Goal: Register for event/course: Sign up to attend an event or enroll in a course

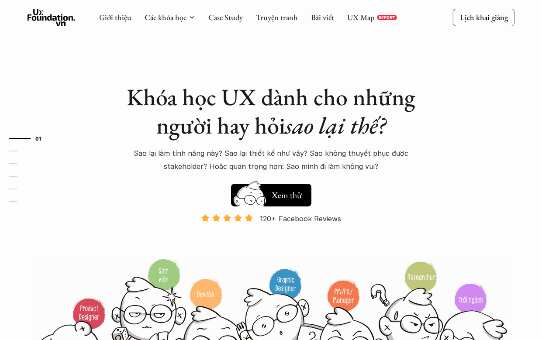
click at [151, 128] on h1 "Khóa học UX dành cho những người hay hỏi sao lại thế?" at bounding box center [271, 111] width 306 height 57
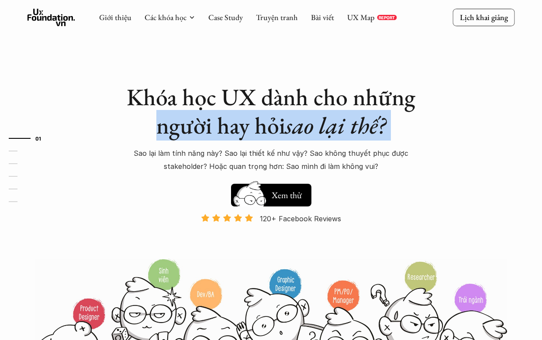
click at [159, 136] on h1 "Khóa học UX dành cho những người hay hỏi sao lại thế?" at bounding box center [271, 111] width 306 height 57
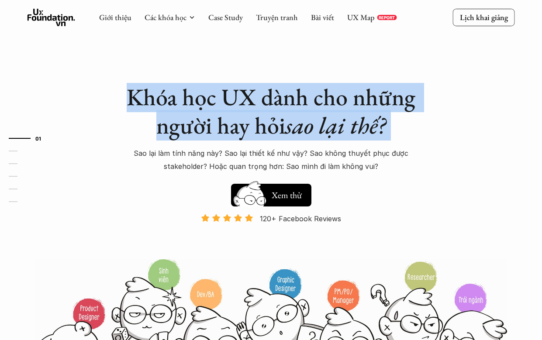
click at [159, 136] on h1 "Khóa học UX dành cho những người hay hỏi sao lại thế?" at bounding box center [271, 111] width 306 height 57
click at [141, 96] on h1 "Khóa học UX dành cho những người hay hỏi sao lại thế?" at bounding box center [271, 111] width 306 height 57
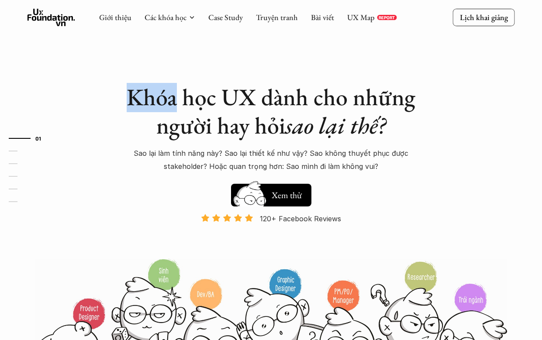
click at [141, 96] on h1 "Khóa học UX dành cho những người hay hỏi sao lại thế?" at bounding box center [271, 111] width 306 height 57
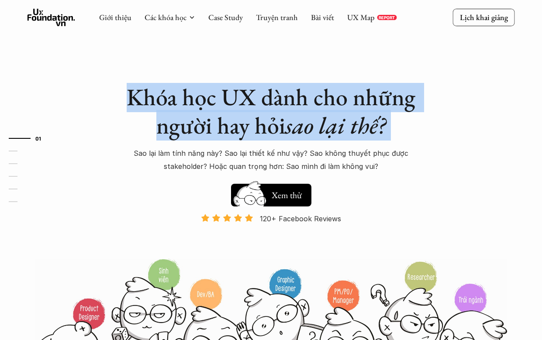
click at [141, 96] on h1 "Khóa học UX dành cho những người hay hỏi sao lại thế?" at bounding box center [271, 111] width 306 height 57
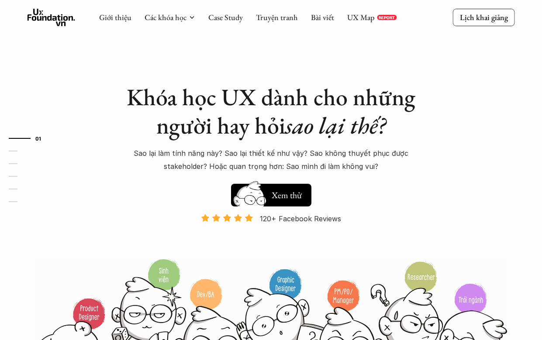
click at [159, 175] on div "Khóa học UX dành cho những người hay hỏi sao lại thế? Sao lại làm tính năng này…" at bounding box center [271, 170] width 306 height 175
click at [159, 177] on div "Khóa học UX dành cho những người hay hỏi sao lại thế? Sao lại làm tính năng này…" at bounding box center [271, 170] width 306 height 175
click at [158, 176] on div "Khóa học UX dành cho những người hay hỏi sao lại thế? Sao lại làm tính năng này…" at bounding box center [271, 170] width 306 height 175
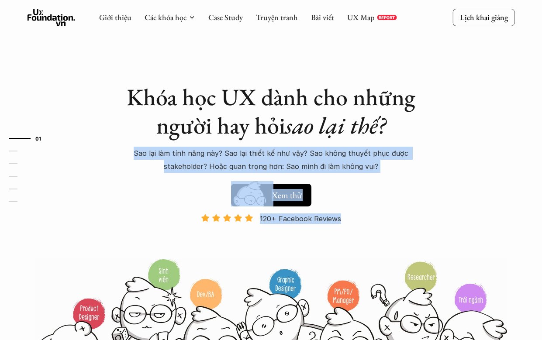
click at [158, 175] on div "Khóa học UX dành cho những người hay hỏi sao lại thế? Sao lại làm tính năng này…" at bounding box center [271, 170] width 306 height 175
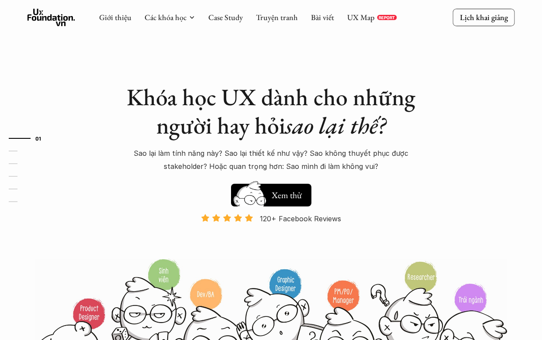
click at [158, 175] on div "Khóa học UX dành cho những người hay hỏi sao lại thế? Sao lại làm tính năng này…" at bounding box center [271, 170] width 306 height 175
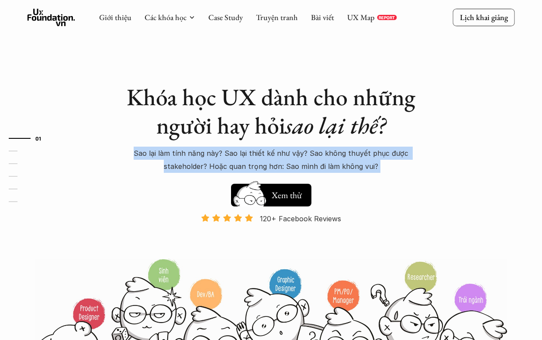
click at [158, 175] on div "Khóa học UX dành cho những người hay hỏi sao lại thế? Sao lại làm tính năng này…" at bounding box center [271, 170] width 306 height 175
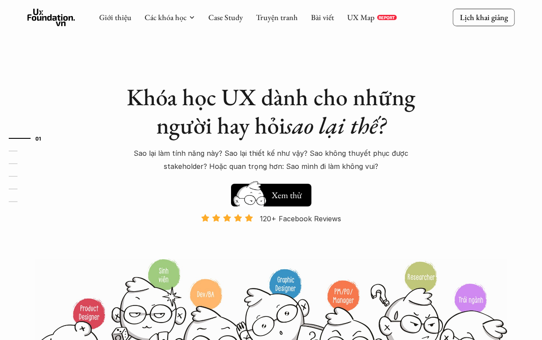
click at [166, 130] on h1 "Khóa học UX dành cho những người hay hỏi sao lại thế?" at bounding box center [271, 111] width 306 height 57
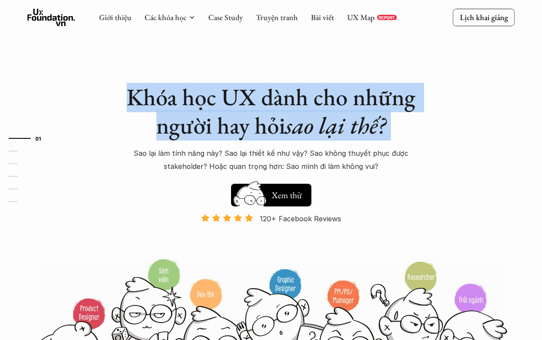
click at [166, 130] on h1 "Khóa học UX dành cho những người hay hỏi sao lại thế?" at bounding box center [271, 111] width 306 height 57
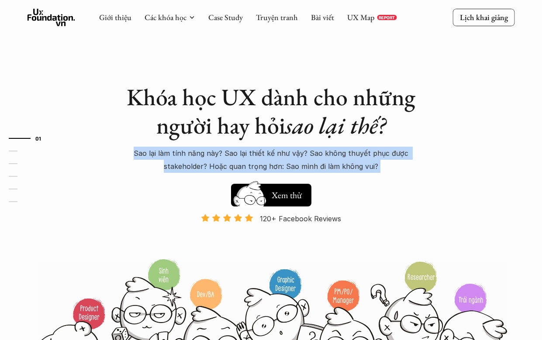
click at [138, 157] on p "Sao lại làm tính năng này? Sao lại thiết kế như vậy? Sao không thuyết phục được…" at bounding box center [271, 160] width 306 height 27
click at [206, 145] on div "Khóa học UX dành cho những người hay hỏi sao lại thế? Sao lại làm tính năng này…" at bounding box center [271, 128] width 306 height 90
click at [201, 137] on div at bounding box center [201, 137] width 0 height 0
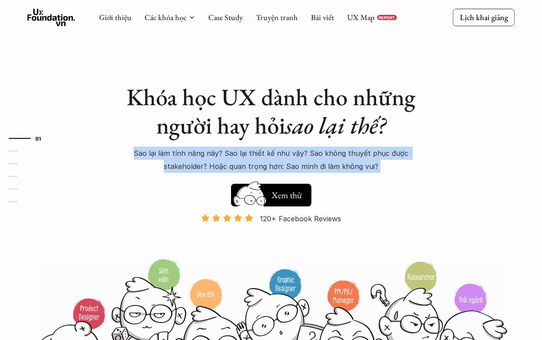
click at [206, 145] on div "Khóa học UX dành cho những người hay hỏi sao lại thế? Sao lại làm tính năng này…" at bounding box center [271, 128] width 306 height 90
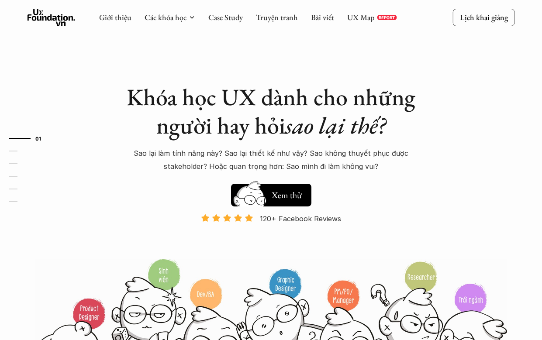
click at [250, 94] on h1 "Khóa học UX dành cho những người hay hỏi sao lại thế?" at bounding box center [271, 111] width 306 height 57
click at [187, 252] on div "120+ Facebook Reviews Và đang giảm dần do Facebook ra tính năng Locked Profile …" at bounding box center [271, 235] width 306 height 44
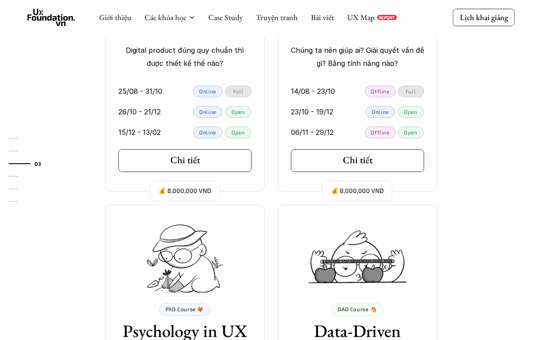
scroll to position [657, 0]
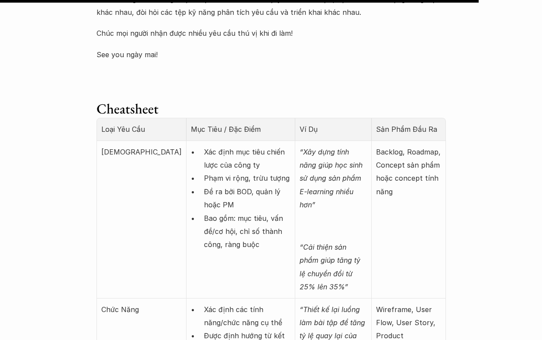
scroll to position [3321, 0]
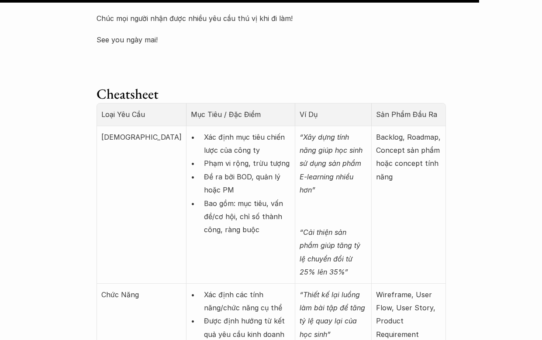
click at [186, 123] on th "Mục Tiêu / Đặc Điểm" at bounding box center [240, 114] width 109 height 22
click at [204, 150] on p "Xác định mục tiêu chiến lược của công ty" at bounding box center [247, 144] width 87 height 27
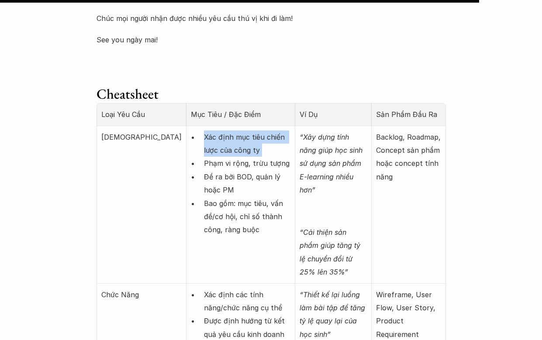
click at [204, 150] on p "Xác định mục tiêu chiến lược của công ty" at bounding box center [247, 144] width 87 height 27
click at [204, 176] on p "Đề ra bởi BOD, quản lý hoặc PM" at bounding box center [247, 183] width 87 height 27
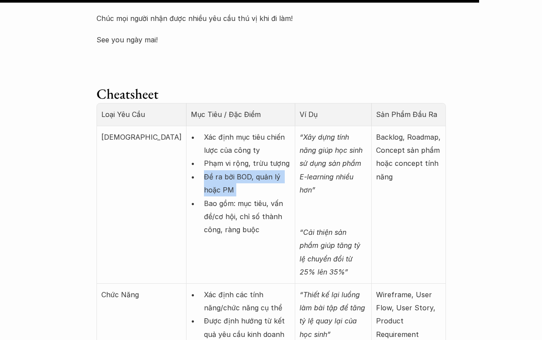
click at [204, 176] on p "Đề ra bởi BOD, quản lý hoặc PM" at bounding box center [247, 183] width 87 height 27
click at [235, 165] on p "Phạm vi rộng, trừu tượng" at bounding box center [247, 163] width 87 height 13
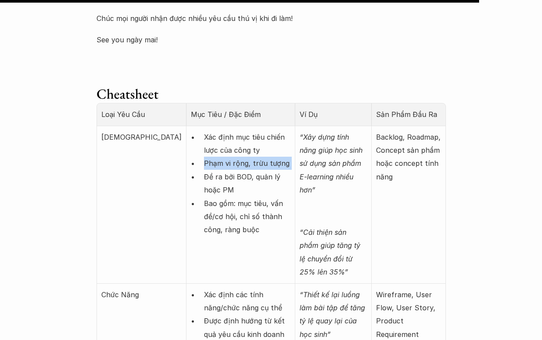
click at [235, 165] on p "Phạm vi rộng, trừu tượng" at bounding box center [247, 163] width 87 height 13
click at [221, 191] on p "Đề ra bởi BOD, quản lý hoặc PM" at bounding box center [247, 183] width 87 height 27
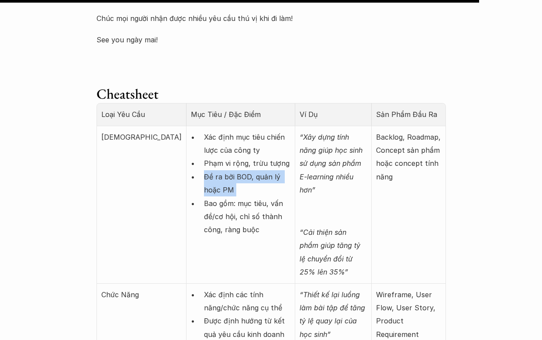
click at [221, 191] on p "Đề ra bởi BOD, quản lý hoặc PM" at bounding box center [247, 183] width 87 height 27
click at [257, 167] on td "Xác định mục tiêu chiến lược của công ty Phạm vi rộng, trừu tượng Đề ra bởi BOD…" at bounding box center [240, 205] width 109 height 158
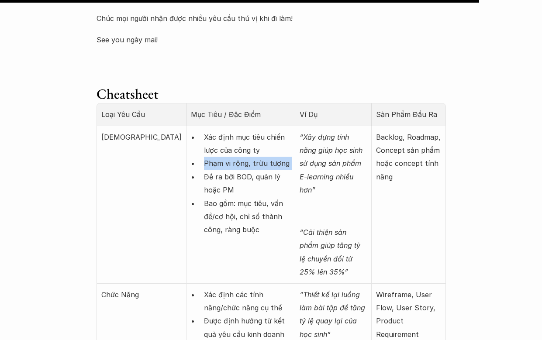
click at [257, 167] on td "Xác định mục tiêu chiến lược của công ty Phạm vi rộng, trừu tượng Đề ra bởi BOD…" at bounding box center [240, 205] width 109 height 158
click at [220, 183] on p "Đề ra bởi BOD, quản lý hoặc PM" at bounding box center [247, 183] width 87 height 27
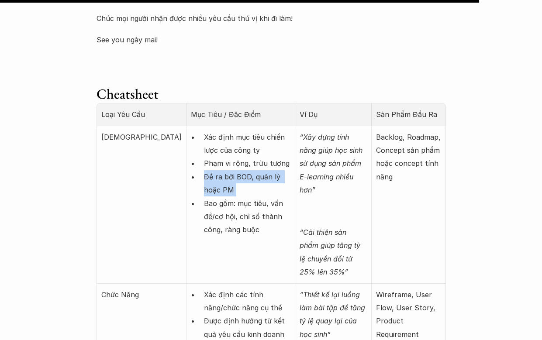
click at [220, 183] on p "Đề ra bởi BOD, quản lý hoặc PM" at bounding box center [247, 183] width 87 height 27
click at [207, 218] on p "Bao gồm: mục tiêu, vấn đề/cơ hội, chỉ số thành công, ràng buộc" at bounding box center [247, 217] width 87 height 40
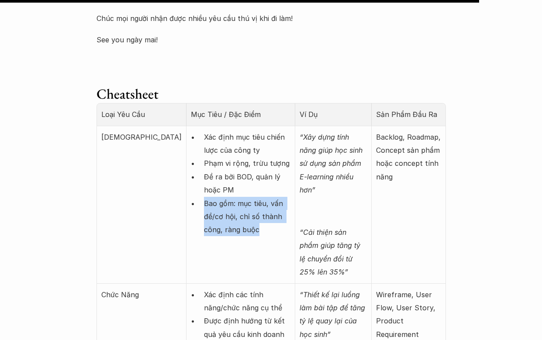
click at [207, 218] on p "Bao gồm: mục tiêu, vấn đề/cơ hội, chỉ số thành công, ràng buộc" at bounding box center [247, 217] width 87 height 40
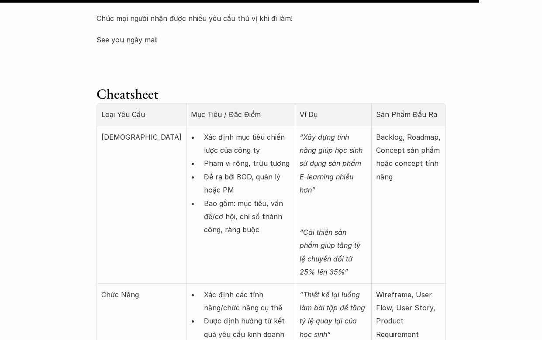
click at [237, 190] on p "Đề ra bởi BOD, quản lý hoặc PM" at bounding box center [247, 183] width 87 height 27
click at [229, 223] on p "Bao gồm: mục tiêu, vấn đề/cơ hội, chỉ số thành công, ràng buộc" at bounding box center [247, 217] width 87 height 40
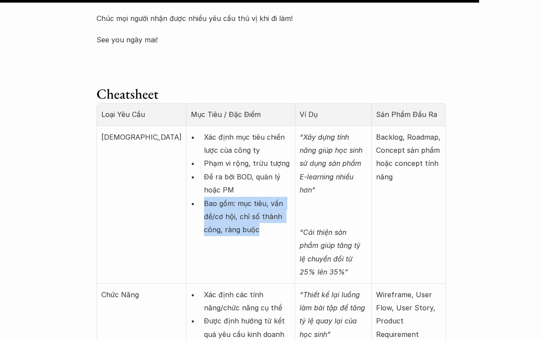
click at [229, 223] on p "Bao gồm: mục tiêu, vấn đề/cơ hội, chỉ số thành công, ràng buộc" at bounding box center [247, 217] width 87 height 40
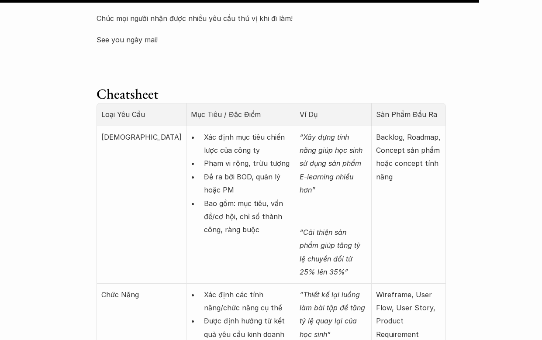
click at [237, 171] on p "Đề ra bởi BOD, quản lý hoặc PM" at bounding box center [247, 183] width 87 height 27
click at [212, 230] on p "Bao gồm: mục tiêu, vấn đề/cơ hội, chỉ số thành công, ràng buộc" at bounding box center [247, 217] width 87 height 40
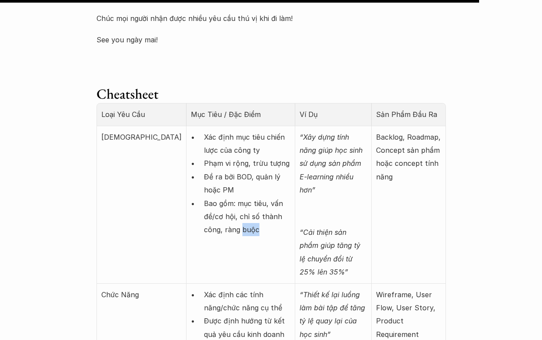
click at [212, 230] on p "Bao gồm: mục tiêu, vấn đề/cơ hội, chỉ số thành công, ràng buộc" at bounding box center [247, 217] width 87 height 40
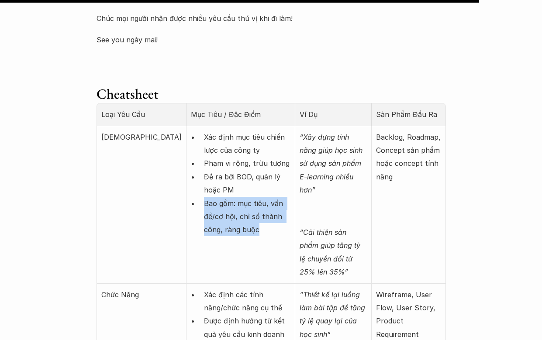
click at [212, 230] on p "Bao gồm: mục tiêu, vấn đề/cơ hội, chỉ số thành công, ràng buộc" at bounding box center [247, 217] width 87 height 40
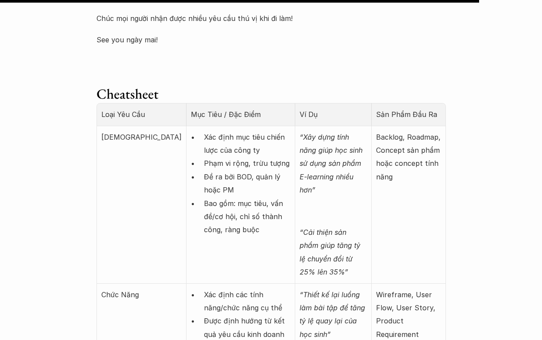
click at [186, 119] on th "Mục Tiêu / Đặc Điểm" at bounding box center [240, 114] width 109 height 22
click at [107, 151] on td "[DEMOGRAPHIC_DATA]" at bounding box center [141, 205] width 89 height 158
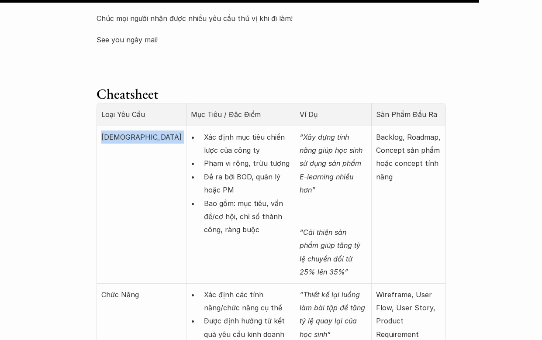
click at [107, 151] on td "[DEMOGRAPHIC_DATA]" at bounding box center [141, 205] width 89 height 158
click at [119, 162] on td "[DEMOGRAPHIC_DATA]" at bounding box center [141, 205] width 89 height 158
click at [219, 167] on p "Phạm vi rộng, trừu tượng" at bounding box center [247, 163] width 87 height 13
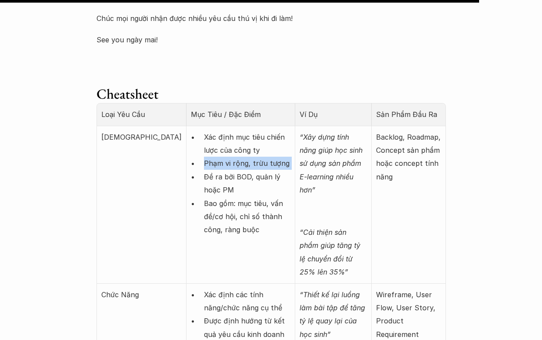
click at [219, 167] on p "Phạm vi rộng, trừu tượng" at bounding box center [247, 163] width 87 height 13
click at [217, 205] on p "Bao gồm: mục tiêu, vấn đề/cơ hội, chỉ số thành công, ràng buộc" at bounding box center [247, 217] width 87 height 40
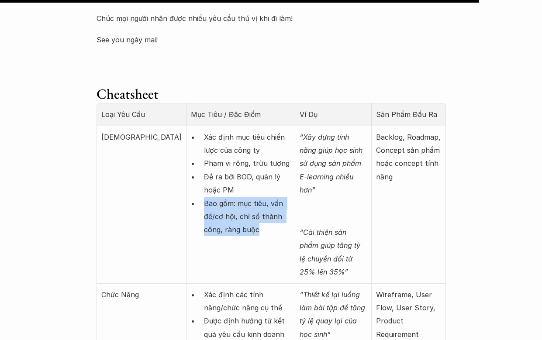
click at [217, 205] on p "Bao gồm: mục tiêu, vấn đề/cơ hội, chỉ số thành công, ràng buộc" at bounding box center [247, 217] width 87 height 40
click at [220, 228] on p "Bao gồm: mục tiêu, vấn đề/cơ hội, chỉ số thành công, ràng buộc" at bounding box center [247, 217] width 87 height 40
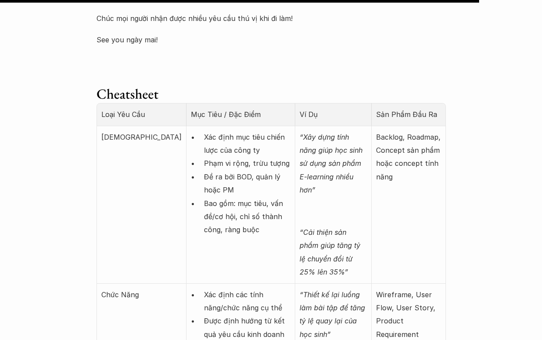
click at [220, 228] on p "Bao gồm: mục tiêu, vấn đề/cơ hội, chỉ số thành công, ràng buộc" at bounding box center [247, 217] width 87 height 40
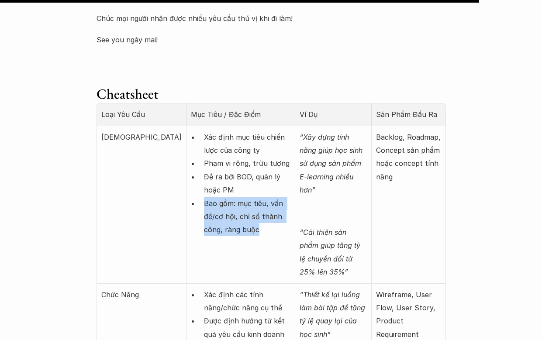
click at [220, 228] on p "Bao gồm: mục tiêu, vấn đề/cơ hội, chỉ số thành công, ràng buộc" at bounding box center [247, 217] width 87 height 40
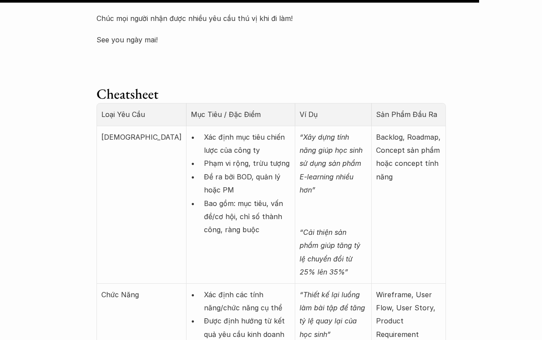
click at [212, 170] on p "Đề ra bởi BOD, quản lý hoặc PM" at bounding box center [247, 183] width 87 height 27
click at [206, 160] on div at bounding box center [206, 160] width 0 height 0
click at [213, 213] on p "Bao gồm: mục tiêu, vấn đề/cơ hội, chỉ số thành công, ràng buộc" at bounding box center [247, 217] width 87 height 40
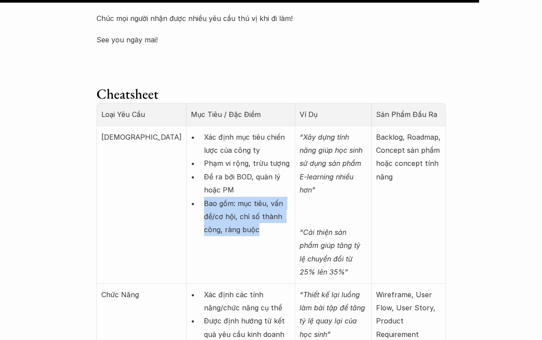
click at [213, 213] on p "Bao gồm: mục tiêu, vấn đề/cơ hội, chỉ số thành công, ràng buộc" at bounding box center [247, 217] width 87 height 40
click at [210, 224] on p "Bao gồm: mục tiêu, vấn đề/cơ hội, chỉ số thành công, ràng buộc" at bounding box center [247, 217] width 87 height 40
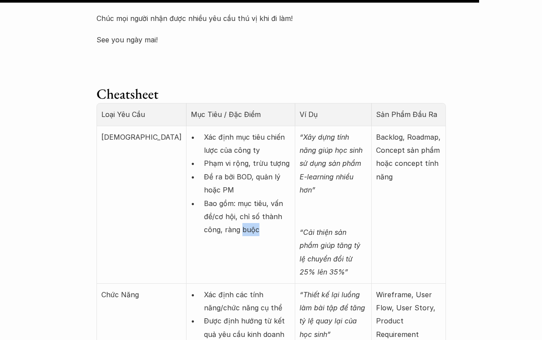
click at [210, 224] on p "Bao gồm: mục tiêu, vấn đề/cơ hội, chỉ số thành công, ràng buộc" at bounding box center [247, 217] width 87 height 40
click at [204, 213] on div at bounding box center [204, 213] width 0 height 0
click at [299, 179] on em "“Xây dựng tính năng giúp học sinh sử dụng sản phẩm E-learning nhiều hơn”" at bounding box center [331, 164] width 65 height 62
click at [343, 171] on p "“Xây dựng tính năng giúp học sinh sử dụng sản phẩm E-learning nhiều hơn”" at bounding box center [332, 164] width 67 height 66
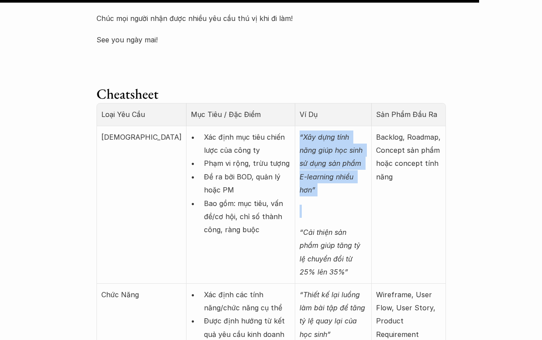
click at [343, 171] on p "“Xây dựng tính năng giúp học sinh sử dụng sản phẩm E-learning nhiều hơn”" at bounding box center [332, 164] width 67 height 66
click at [347, 205] on p at bounding box center [332, 211] width 67 height 13
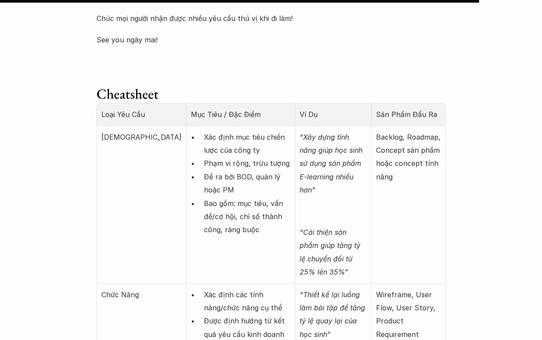
click at [304, 228] on em "“Cải thiện sản phẩm giúp tăng tỷ lệ chuyển đổi từ 25% lên 35%”" at bounding box center [330, 252] width 63 height 48
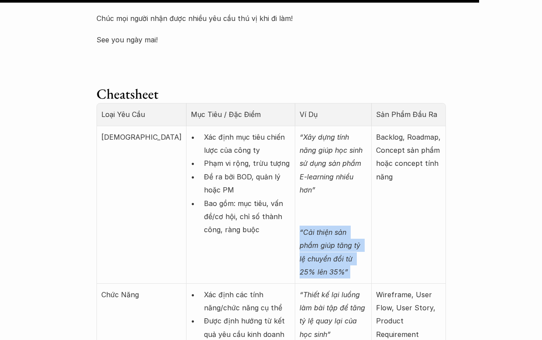
click at [304, 228] on em "“Cải thiện sản phẩm giúp tăng tỷ lệ chuyển đổi từ 25% lên 35%”" at bounding box center [330, 252] width 63 height 48
click at [326, 235] on em "“Cải thiện sản phẩm giúp tăng tỷ lệ chuyển đổi từ 25% lên 35%”" at bounding box center [330, 252] width 63 height 48
click at [354, 215] on td "“Xây dựng tính năng giúp học sinh sử dụng sản phẩm E-learning nhiều hơn” “Cải t…" at bounding box center [333, 205] width 76 height 158
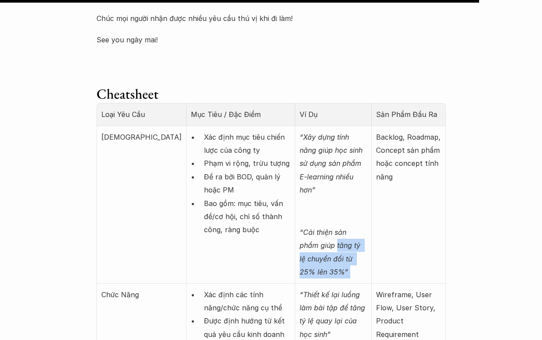
click at [348, 215] on div at bounding box center [348, 215] width 0 height 0
click at [306, 230] on em "“Cải thiện sản phẩm giúp tăng tỷ lệ chuyển đổi từ 25% lên 35%”" at bounding box center [330, 252] width 63 height 48
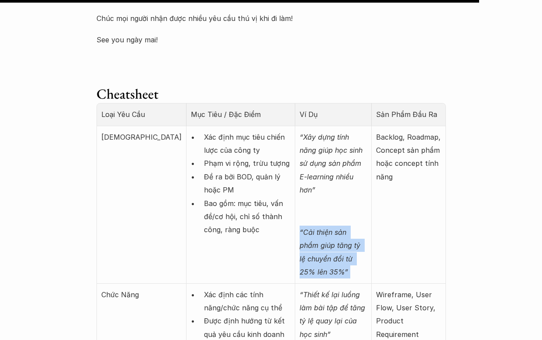
click at [306, 230] on em "“Cải thiện sản phẩm giúp tăng tỷ lệ chuyển đổi từ 25% lên 35%”" at bounding box center [330, 252] width 63 height 48
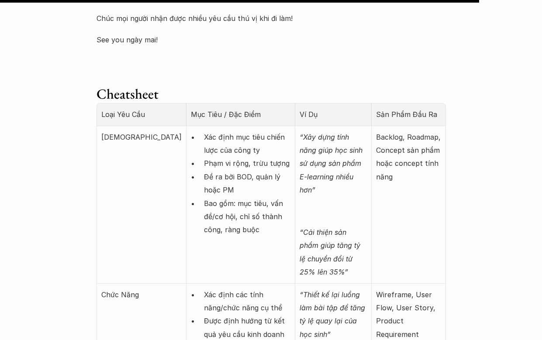
click at [376, 133] on p "Backlog, Roadmap, Concept sản phẩm hoặc concept tính năng" at bounding box center [408, 157] width 65 height 53
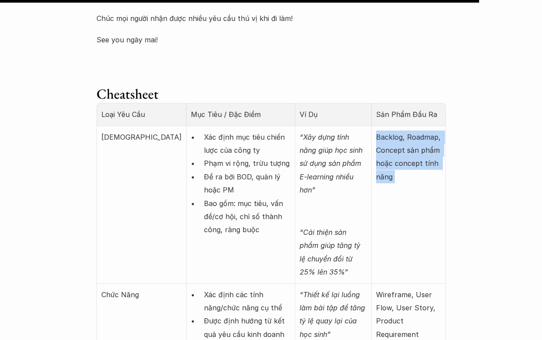
click at [376, 133] on p "Backlog, Roadmap, Concept sản phẩm hoặc concept tính năng" at bounding box center [408, 157] width 65 height 53
click at [378, 141] on p "Backlog, Roadmap, Concept sản phẩm hoặc concept tính năng" at bounding box center [408, 157] width 65 height 53
click at [376, 141] on p "Backlog, Roadmap, Concept sản phẩm hoặc concept tính năng" at bounding box center [408, 157] width 65 height 53
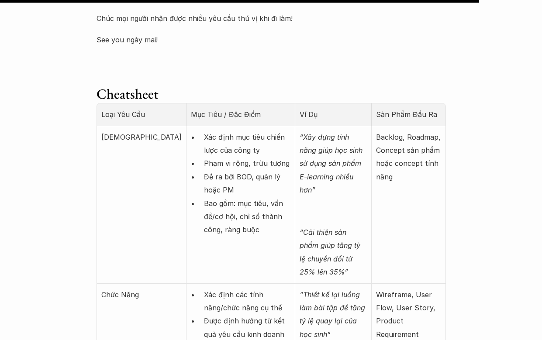
click at [371, 135] on td "Backlog, Roadmap, Concept sản phẩm hoặc concept tính năng" at bounding box center [408, 205] width 74 height 158
drag, startPoint x: 357, startPoint y: 149, endPoint x: 438, endPoint y: 164, distance: 82.1
click at [440, 165] on td "Backlog, Roadmap, Concept sản phẩm hoặc concept tính năng" at bounding box center [408, 205] width 74 height 158
click at [299, 228] on em "“Cải thiện sản phẩm giúp tăng tỷ lệ chuyển đổi từ 25% lên 35%”" at bounding box center [330, 252] width 63 height 48
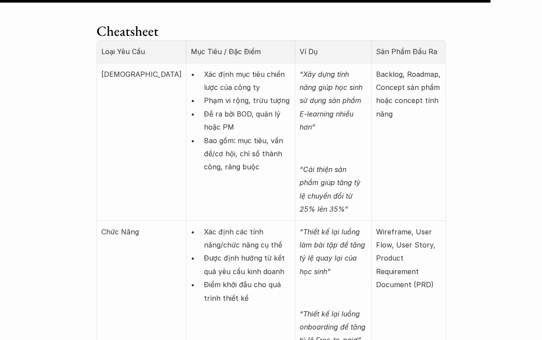
scroll to position [3401, 0]
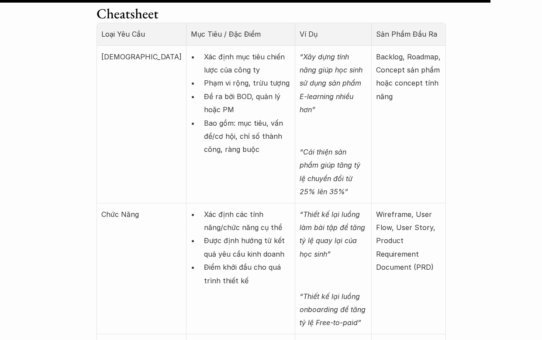
click at [204, 208] on p "Xác định các tính năng/chức năng cụ thể" at bounding box center [247, 221] width 87 height 27
click at [204, 234] on p "Được định hướng từ kết quả yêu cầu kinh doanh" at bounding box center [247, 247] width 87 height 27
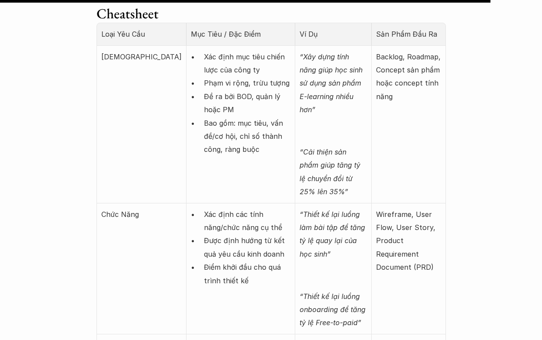
click at [234, 234] on p "Được định hướng từ kết quả yêu cầu kinh doanh" at bounding box center [247, 247] width 87 height 27
click at [203, 266] on td "Xác định các tính năng/chức năng cụ thể Được định hướng từ kết quả yêu cầu kinh…" at bounding box center [240, 268] width 109 height 131
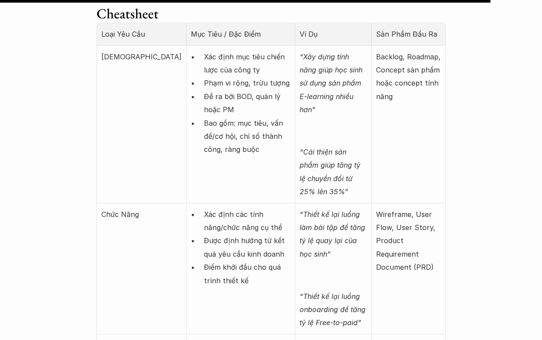
click at [203, 266] on td "Xác định các tính năng/chức năng cụ thể Được định hướng từ kết quả yêu cầu kinh…" at bounding box center [240, 268] width 109 height 131
click at [204, 261] on p "Điểm khởi đầu cho quá trình thiết kế" at bounding box center [247, 274] width 87 height 27
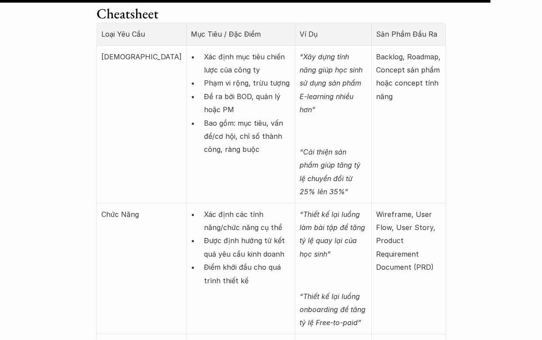
click at [337, 158] on p "“Cải thiện sản phẩm giúp tăng tỷ lệ chuyển đổi từ 25% lên 35%”" at bounding box center [332, 171] width 67 height 53
click at [325, 210] on p "“Thiết kế lại luồng làm bài tập để tăng tỷ lệ quay lại của học sinh”" at bounding box center [332, 234] width 67 height 53
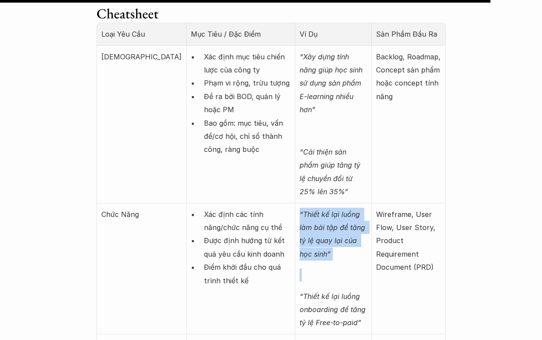
click at [325, 210] on p "“Thiết kế lại luồng làm bài tập để tăng tỷ lệ quay lại của học sinh”" at bounding box center [332, 234] width 67 height 53
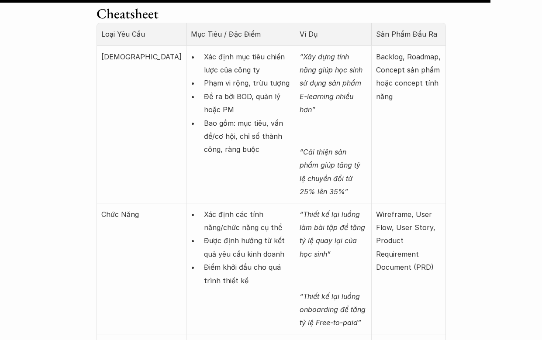
click at [317, 290] on p "“Thiết kế lại luồng onboarding để tăng tỷ lệ Free-to-paid”" at bounding box center [332, 310] width 67 height 40
click at [392, 208] on p "Wireframe, User Flow, User Story, Product Requirement Document (PRD)" at bounding box center [408, 241] width 65 height 66
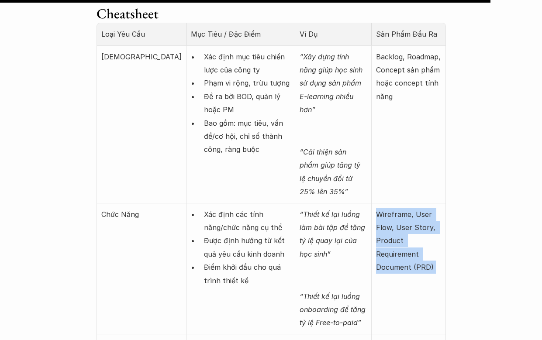
click at [392, 208] on p "Wireframe, User Flow, User Story, Product Requirement Document (PRD)" at bounding box center [408, 241] width 65 height 66
click at [402, 211] on p "Wireframe, User Flow, User Story, Product Requirement Document (PRD)" at bounding box center [408, 241] width 65 height 66
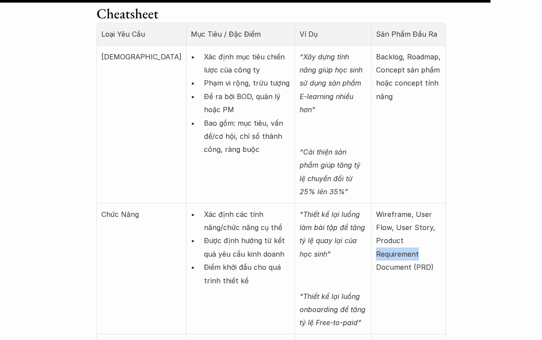
click at [402, 211] on p "Wireframe, User Flow, User Story, Product Requirement Document (PRD)" at bounding box center [408, 241] width 65 height 66
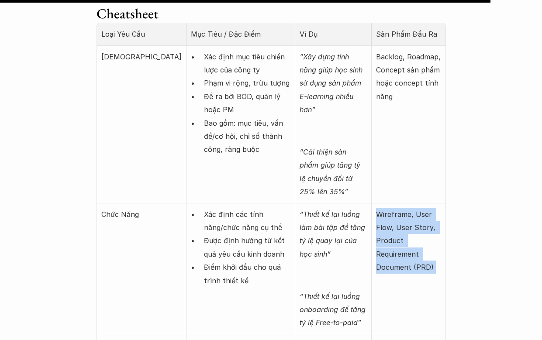
click at [402, 211] on p "Wireframe, User Flow, User Story, Product Requirement Document (PRD)" at bounding box center [408, 241] width 65 height 66
click at [376, 208] on p "Wireframe, User Flow, User Story, Product Requirement Document (PRD)" at bounding box center [408, 241] width 65 height 66
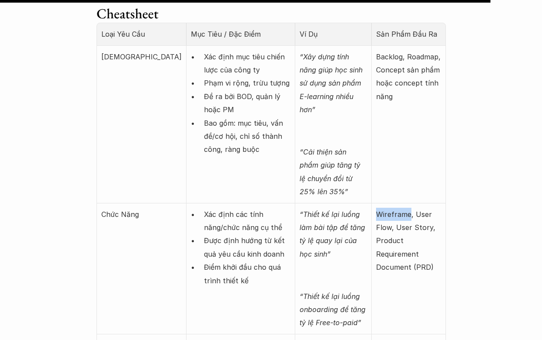
click at [376, 208] on p "Wireframe, User Flow, User Story, Product Requirement Document (PRD)" at bounding box center [408, 241] width 65 height 66
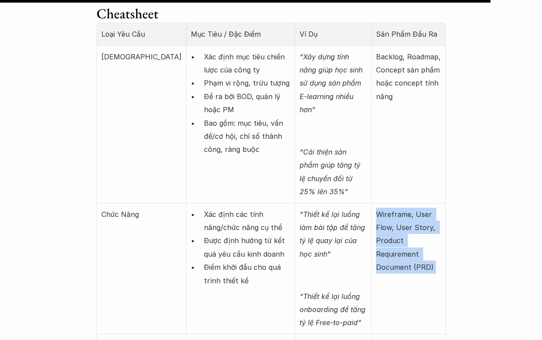
click at [376, 208] on p "Wireframe, User Flow, User Story, Product Requirement Document (PRD)" at bounding box center [408, 241] width 65 height 66
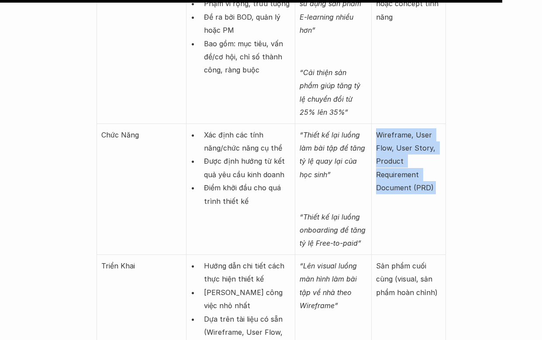
scroll to position [3483, 0]
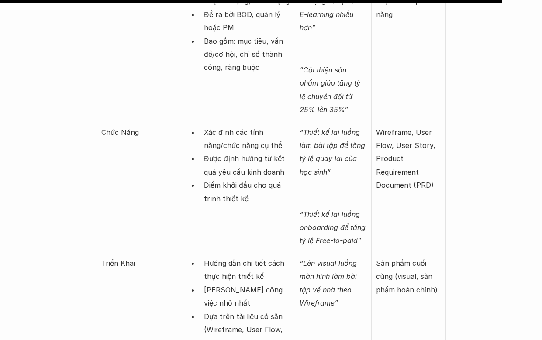
click at [217, 308] on p "Dựa trên tài liệu có sẵn (Wireframe, User Flow, PRD, Visual Guidelines…)" at bounding box center [247, 330] width 87 height 40
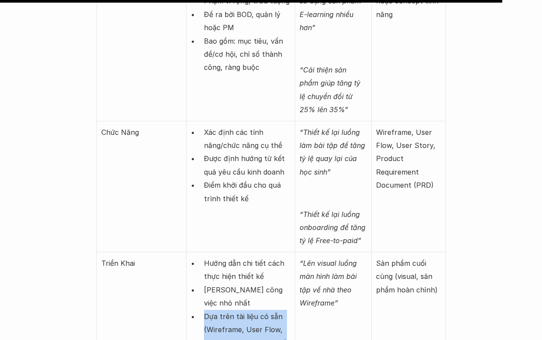
click at [217, 308] on p "Dựa trên tài liệu có sẵn (Wireframe, User Flow, PRD, Visual Guidelines…)" at bounding box center [247, 330] width 87 height 40
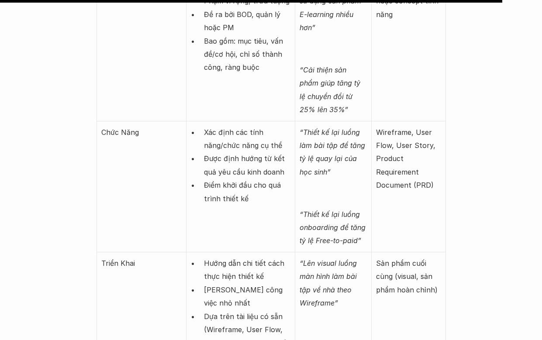
click at [217, 179] on p "Điểm khởi đầu cho quá trình thiết kế" at bounding box center [247, 192] width 87 height 27
click at [295, 121] on td "“Thiết kế lại luồng làm bài tập để tăng tỷ lệ quay lại của học sinh” “Thiết kế …" at bounding box center [333, 186] width 76 height 131
click at [119, 126] on p "Chức Năng" at bounding box center [141, 132] width 80 height 13
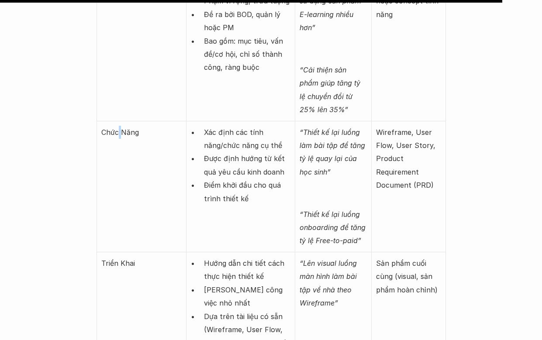
click at [119, 126] on p "Chức Năng" at bounding box center [141, 132] width 80 height 13
click at [138, 134] on td "Chức Năng" at bounding box center [141, 186] width 89 height 131
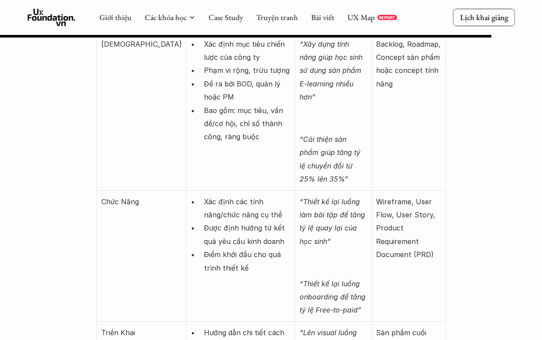
scroll to position [3406, 0]
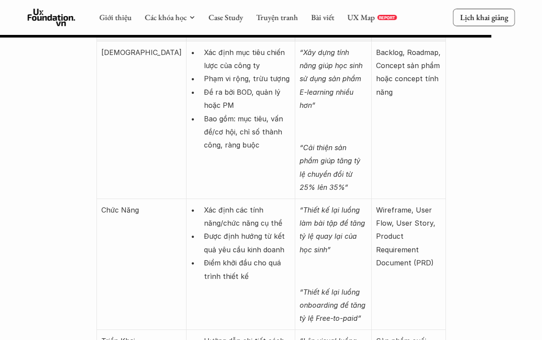
click at [204, 203] on p "Xác định các tính năng/chức năng cụ thể" at bounding box center [247, 216] width 87 height 27
click at [228, 203] on p "Xác định các tính năng/chức năng cụ thể" at bounding box center [247, 216] width 87 height 27
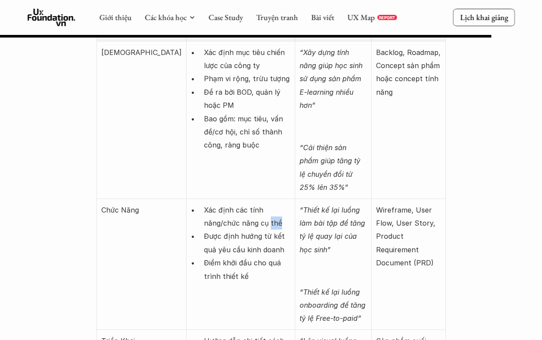
click at [228, 203] on p "Xác định các tính năng/chức năng cụ thể" at bounding box center [247, 216] width 87 height 27
click at [223, 179] on div at bounding box center [223, 179] width 0 height 0
click at [204, 203] on p "Xác định các tính năng/chức năng cụ thể" at bounding box center [247, 216] width 87 height 27
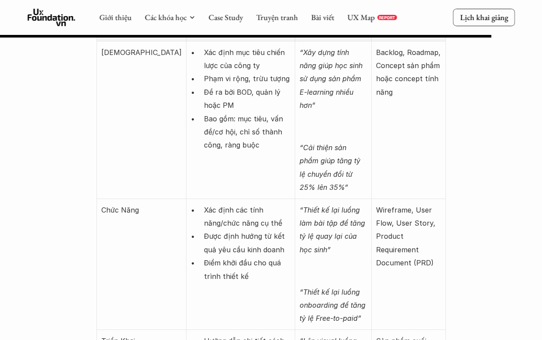
click at [204, 230] on p "Được định hướng từ kết quả yêu cầu kinh doanh" at bounding box center [247, 243] width 87 height 27
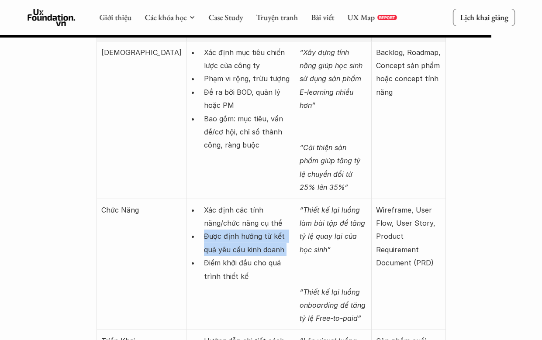
click at [204, 230] on p "Được định hướng từ kết quả yêu cầu kinh doanh" at bounding box center [247, 243] width 87 height 27
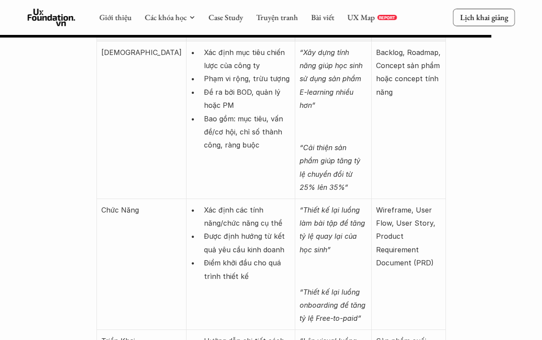
click at [241, 154] on td "Xác định mục tiêu chiến lược của công ty Phạm vi rộng, trừu tượng Đề ra bởi BOD…" at bounding box center [240, 120] width 109 height 158
click at [207, 203] on p "Xác định các tính năng/chức năng cụ thể" at bounding box center [247, 216] width 87 height 27
click at [215, 230] on p "Được định hướng từ kết quả yêu cầu kinh doanh" at bounding box center [247, 243] width 87 height 27
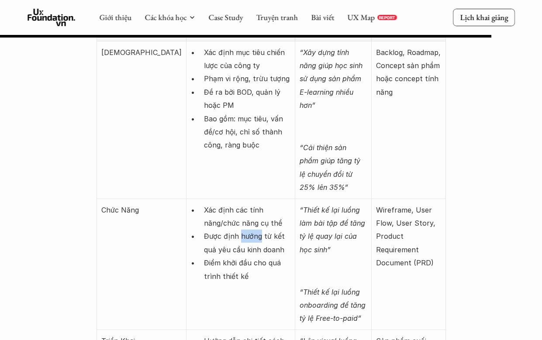
click at [215, 230] on p "Được định hướng từ kết quả yêu cầu kinh doanh" at bounding box center [247, 243] width 87 height 27
click at [235, 203] on p "Xác định các tính năng/chức năng cụ thể" at bounding box center [247, 216] width 87 height 27
click at [230, 166] on div at bounding box center [230, 166] width 0 height 0
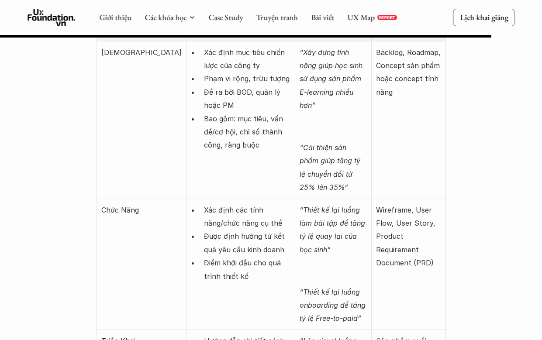
click at [235, 256] on p "Điểm khởi đầu cho quá trình thiết kế" at bounding box center [247, 269] width 87 height 27
click at [226, 203] on p "Xác định các tính năng/chức năng cụ thể" at bounding box center [247, 216] width 87 height 27
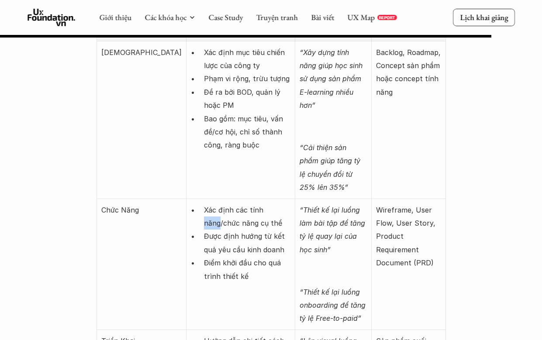
click at [220, 179] on div at bounding box center [220, 179] width 0 height 0
click at [233, 230] on p "Được định hướng từ kết quả yêu cầu kinh doanh" at bounding box center [247, 243] width 87 height 27
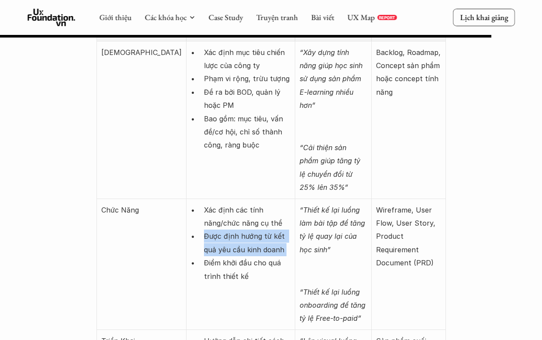
click at [233, 230] on p "Được định hướng từ kết quả yêu cầu kinh doanh" at bounding box center [247, 243] width 87 height 27
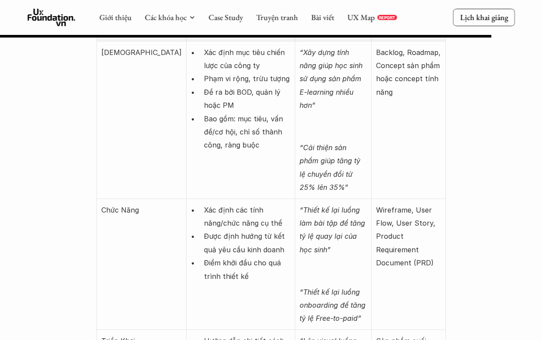
click at [220, 199] on td "Xác định các tính năng/chức năng cụ thể Được định hướng từ kết quả yêu cầu kinh…" at bounding box center [240, 264] width 109 height 131
click at [210, 256] on p "Điểm khởi đầu cho quá trình thiết kế" at bounding box center [247, 269] width 87 height 27
click at [223, 203] on p "Xác định các tính năng/chức năng cụ thể" at bounding box center [247, 216] width 87 height 27
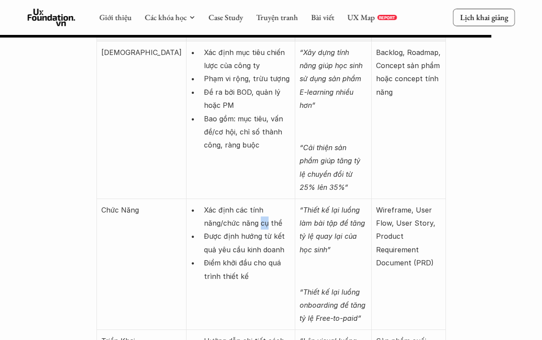
click at [223, 203] on p "Xác định các tính năng/chức năng cụ thể" at bounding box center [247, 216] width 87 height 27
click at [222, 256] on p "Điểm khởi đầu cho quá trình thiết kế" at bounding box center [247, 269] width 87 height 27
click at [301, 206] on em "“Thiết kế lại luồng làm bài tập để tăng tỷ lệ quay lại của học sinh”" at bounding box center [333, 230] width 68 height 48
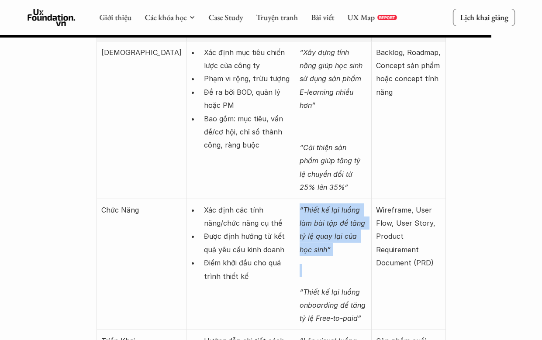
click at [301, 206] on em "“Thiết kế lại luồng làm bài tập để tăng tỷ lệ quay lại của học sinh”" at bounding box center [333, 230] width 68 height 48
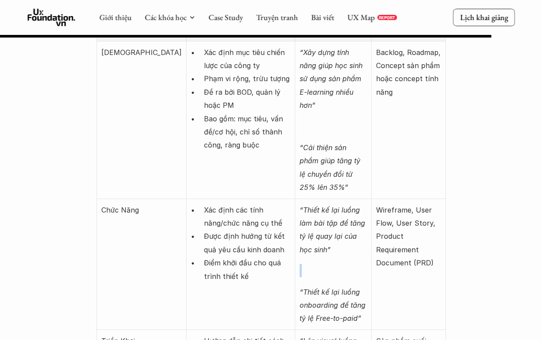
click at [308, 264] on p at bounding box center [332, 270] width 67 height 13
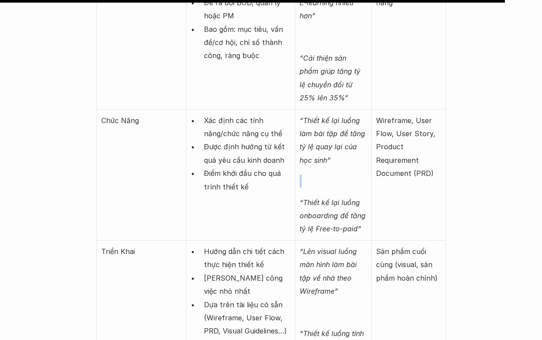
scroll to position [3500, 0]
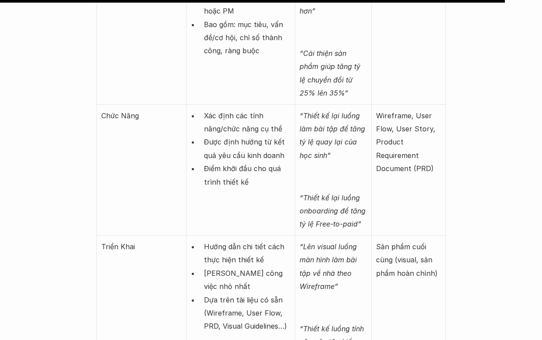
click at [309, 240] on p "“Lên visual luồng màn hình làm bài tập về nhà theo Wireframe”" at bounding box center [332, 266] width 67 height 53
click at [383, 109] on p "Wireframe, User Flow, User Story, Product Requirement Document (PRD)" at bounding box center [408, 142] width 65 height 66
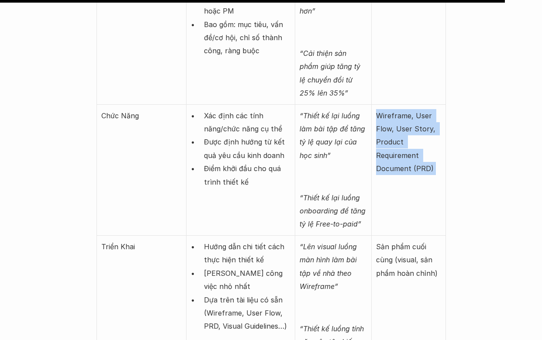
click at [383, 109] on p "Wireframe, User Flow, User Story, Product Requirement Document (PRD)" at bounding box center [408, 142] width 65 height 66
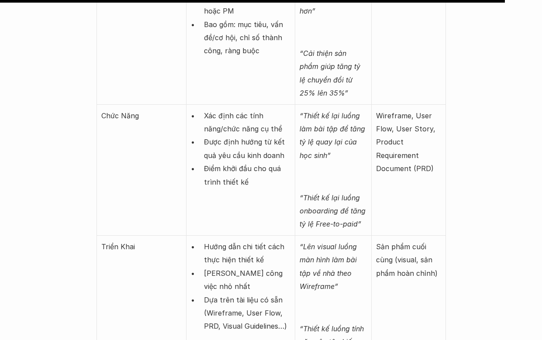
click at [390, 109] on p "Wireframe, User Flow, User Story, Product Requirement Document (PRD)" at bounding box center [408, 142] width 65 height 66
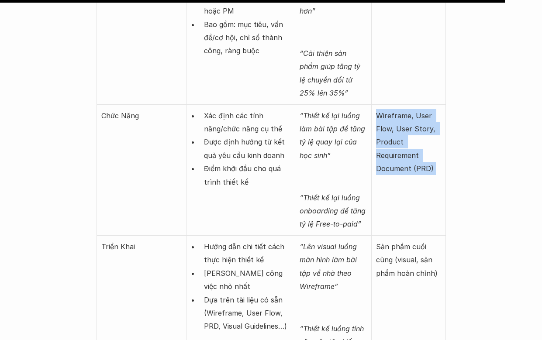
click at [390, 109] on p "Wireframe, User Flow, User Story, Product Requirement Document (PRD)" at bounding box center [408, 142] width 65 height 66
click at [376, 128] on p "Wireframe, User Flow, User Story, Product Requirement Document (PRD)" at bounding box center [408, 142] width 65 height 66
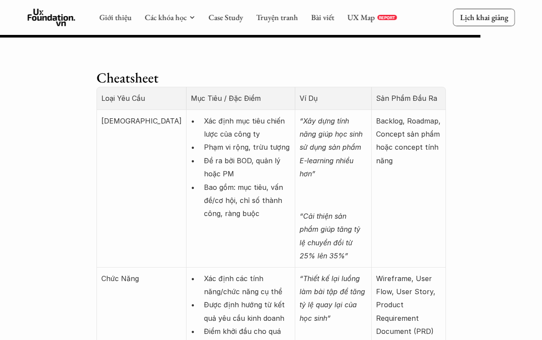
scroll to position [3331, 0]
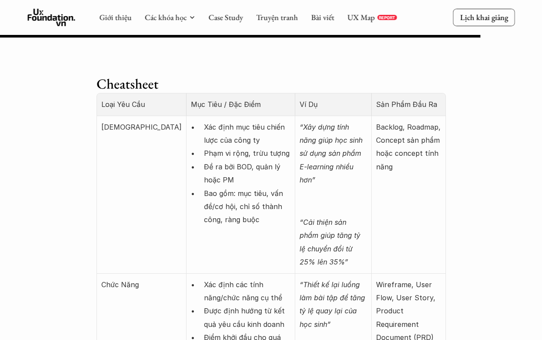
click at [376, 128] on p "Backlog, Roadmap, Concept sản phẩm hoặc concept tính năng" at bounding box center [408, 146] width 65 height 53
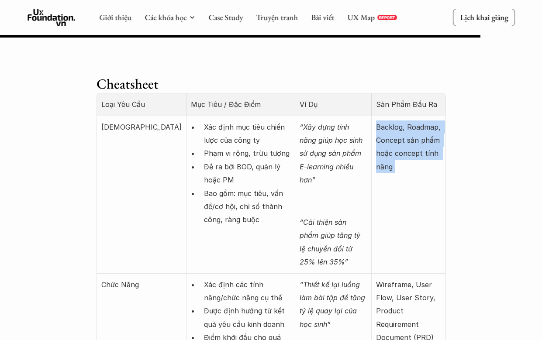
click at [376, 128] on p "Backlog, Roadmap, Concept sản phẩm hoặc concept tính năng" at bounding box center [408, 146] width 65 height 53
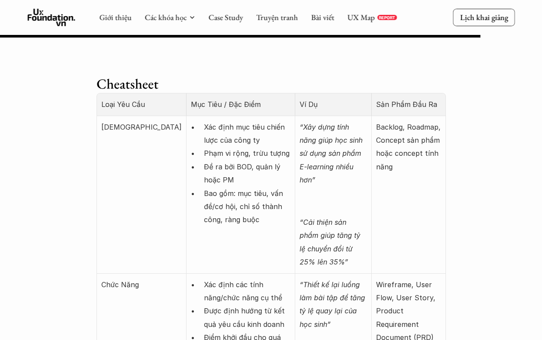
click at [299, 140] on em "“Xây dựng tính năng giúp học sinh sử dụng sản phẩm E-learning nhiều hơn”" at bounding box center [331, 154] width 65 height 62
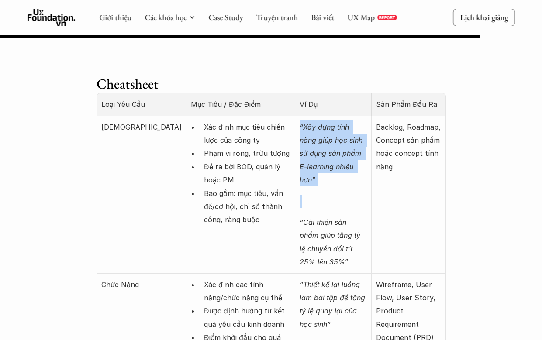
click at [299, 140] on em "“Xây dựng tính năng giúp học sinh sử dụng sản phẩm E-learning nhiều hơn”" at bounding box center [331, 154] width 65 height 62
click at [301, 173] on td "“Xây dựng tính năng giúp học sinh sử dụng sản phẩm E-learning nhiều hơn” “Cải t…" at bounding box center [333, 195] width 76 height 158
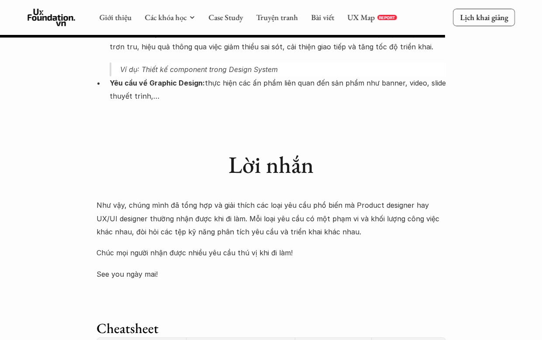
scroll to position [3083, 0]
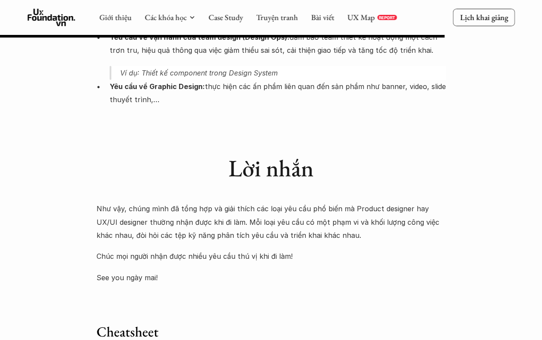
click at [254, 250] on p "Chúc mọi người nhận được nhiều yêu cầu thú vị khi đi làm!" at bounding box center [270, 256] width 349 height 13
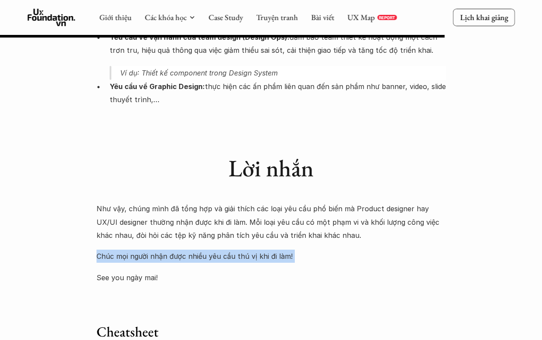
click at [254, 250] on p "Chúc mọi người nhận được nhiều yêu cầu thú vị khi đi làm!" at bounding box center [270, 256] width 349 height 13
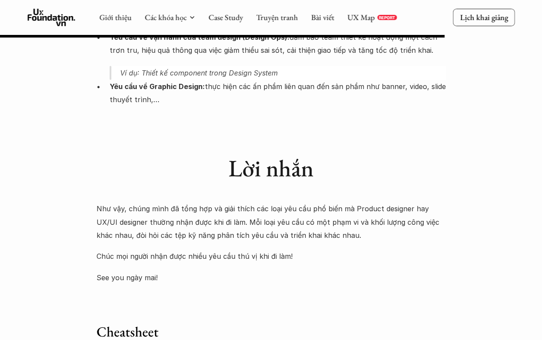
click at [256, 250] on p "Chúc mọi người nhận được nhiều yêu cầu thú vị khi đi làm!" at bounding box center [270, 256] width 349 height 13
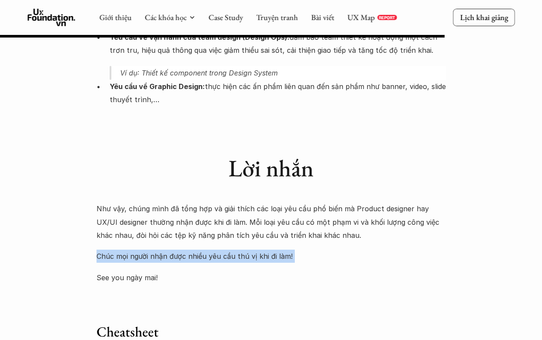
click at [256, 250] on p "Chúc mọi người nhận được nhiều yêu cầu thú vị khi đi làm!" at bounding box center [270, 256] width 349 height 13
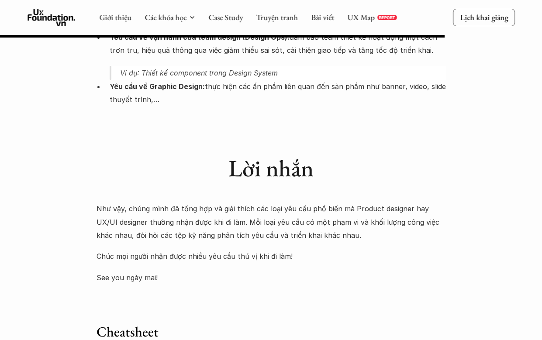
click at [282, 92] on p "Yêu cầu về Graphic Design: thực hiện các ấn phẩm liên quan đến sản phẩm như ban…" at bounding box center [278, 93] width 336 height 27
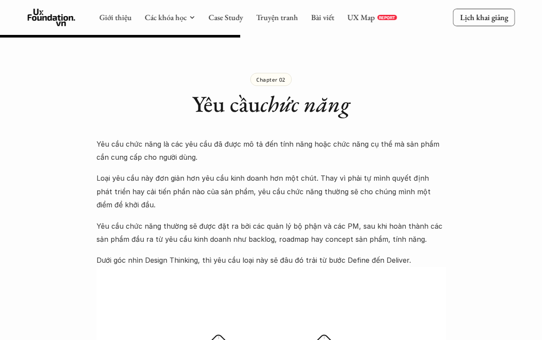
scroll to position [1560, 0]
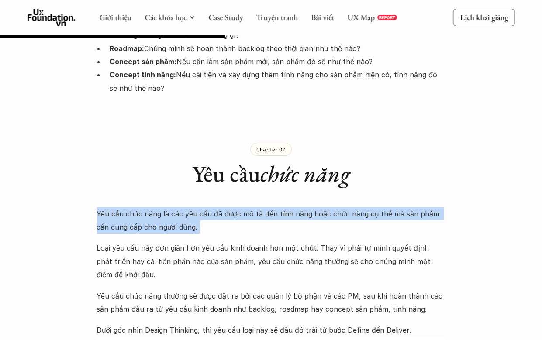
click at [201, 218] on div at bounding box center [201, 218] width 0 height 0
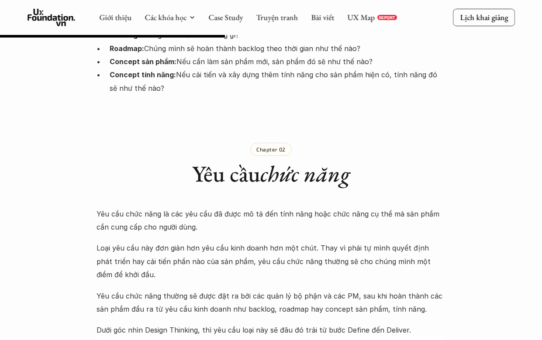
click at [272, 216] on p "Yêu cầu chức năng là các yêu cầu đã được mô tả đến tính năng hoặc chức năng cụ …" at bounding box center [270, 220] width 349 height 27
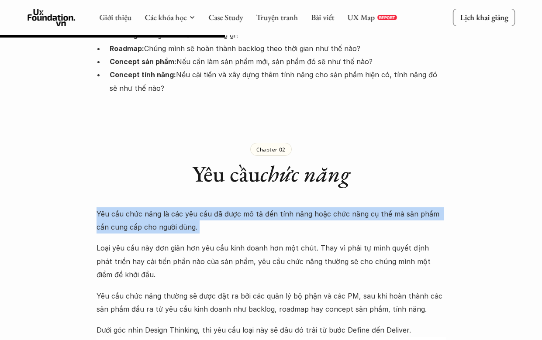
click at [272, 216] on p "Yêu cầu chức năng là các yêu cầu đã được mô tả đến tính năng hoặc chức năng cụ …" at bounding box center [270, 220] width 349 height 27
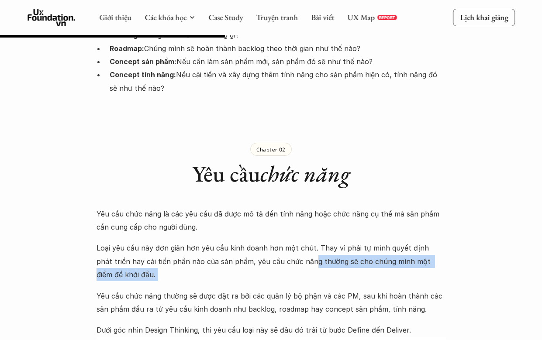
click at [295, 246] on p "Loại yêu cầu này đơn giản hơn yêu cầu kinh doanh hơn một chút. Thay vì phải tự …" at bounding box center [270, 261] width 349 height 40
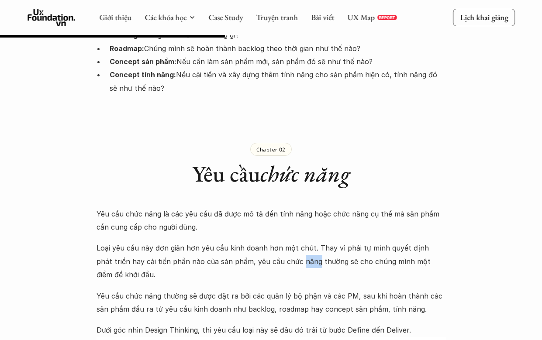
click at [295, 246] on p "Loại yêu cầu này đơn giản hơn yêu cầu kinh doanh hơn một chút. Thay vì phải tự …" at bounding box center [270, 261] width 349 height 40
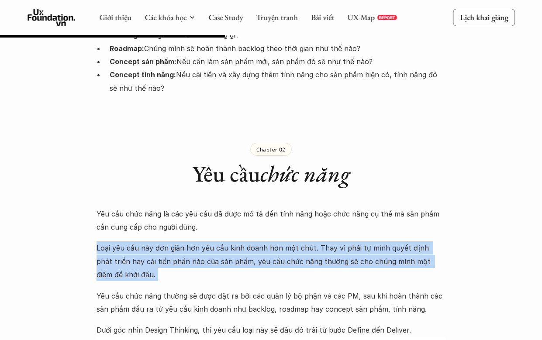
click at [295, 246] on p "Loại yêu cầu này đơn giản hơn yêu cầu kinh doanh hơn một chút. Thay vì phải tự …" at bounding box center [270, 261] width 349 height 40
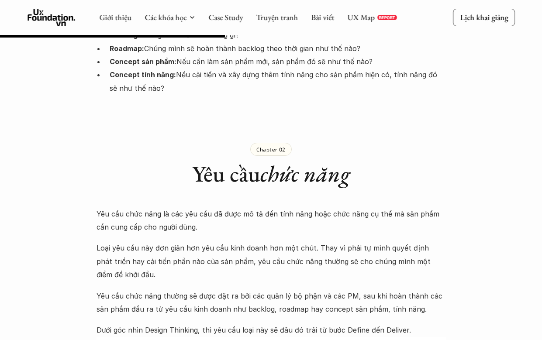
click at [232, 289] on p "Yêu cầu chức năng thường sẽ được đặt ra bởi các quản lý bộ phận và các PM, sau …" at bounding box center [270, 302] width 349 height 27
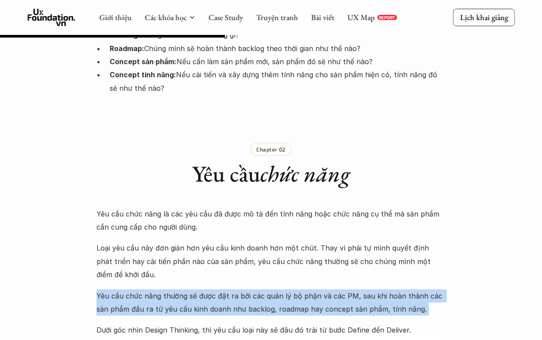
click at [232, 289] on p "Yêu cầu chức năng thường sẽ được đặt ra bởi các quản lý bộ phận và các PM, sau …" at bounding box center [270, 302] width 349 height 27
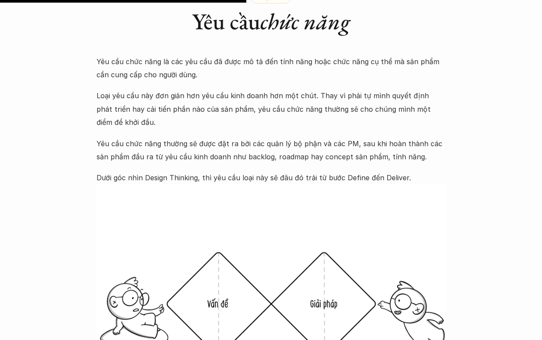
scroll to position [1713, 0]
click at [254, 171] on p "Dưới góc nhìn Design Thinking, thì yêu cầu loại này sẽ đâu đó trải từ bước Defi…" at bounding box center [270, 177] width 349 height 13
click at [303, 137] on p "Yêu cầu chức năng thường sẽ được đặt ra bởi các quản lý bộ phận và các PM, sau …" at bounding box center [270, 150] width 349 height 27
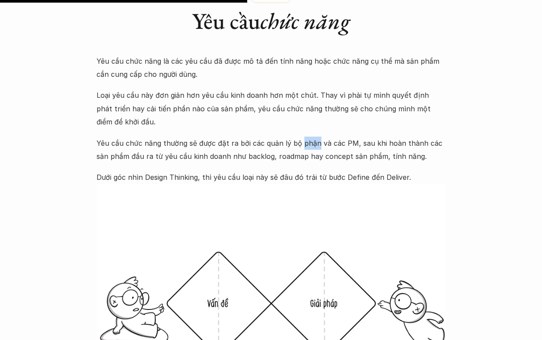
click at [303, 137] on p "Yêu cầu chức năng thường sẽ được đặt ra bởi các quản lý bộ phận và các PM, sau …" at bounding box center [270, 150] width 349 height 27
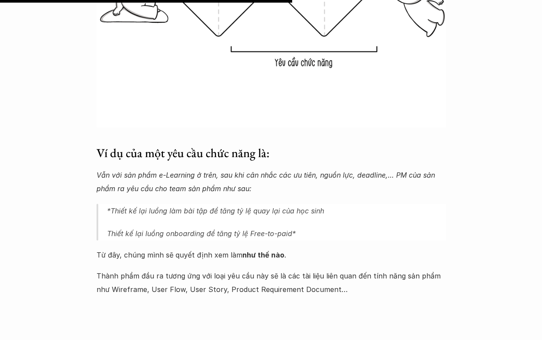
scroll to position [2034, 0]
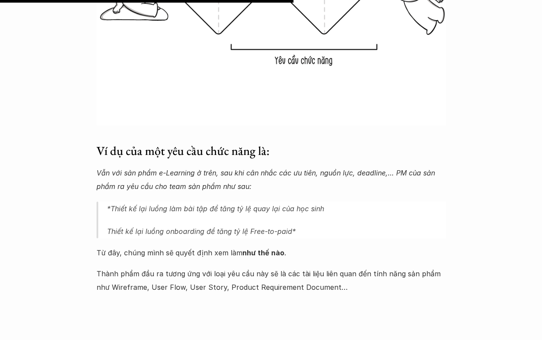
click at [285, 179] on p "Vẫn với sản phẩm e-Learning ở trên, sau khi cân nhắc các ưu tiên, nguồn lực, de…" at bounding box center [270, 179] width 349 height 27
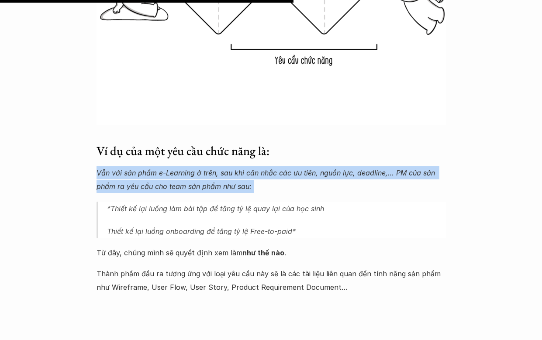
click at [285, 179] on p "Vẫn với sản phẩm e-Learning ở trên, sau khi cân nhắc các ưu tiên, nguồn lực, de…" at bounding box center [270, 179] width 349 height 27
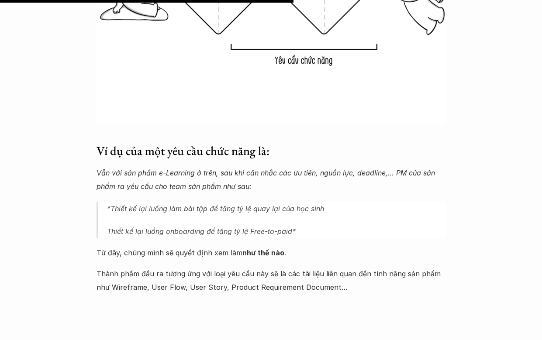
click at [276, 230] on div "Yêu cầu chức năng là các yêu cầu đã được mô tả đến tính năng hoặc chức năng cụ …" at bounding box center [270, 14] width 349 height 560
click at [271, 223] on div at bounding box center [271, 223] width 0 height 0
click at [292, 166] on p "Vẫn với sản phẩm e-Learning ở trên, sau khi cân nhắc các ưu tiên, nguồn lực, de…" at bounding box center [270, 179] width 349 height 27
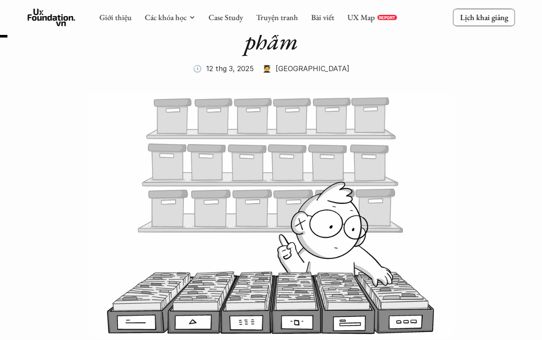
scroll to position [47, 0]
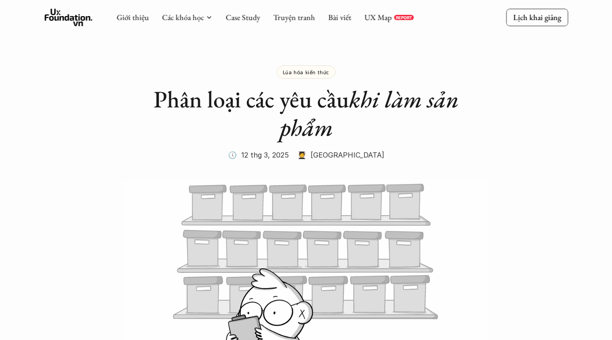
click at [553, 16] on p "Lịch khai giảng" at bounding box center [537, 17] width 48 height 10
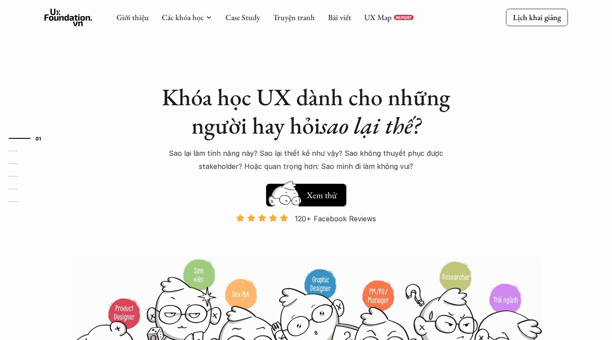
click at [164, 174] on div "Khóa học UX dành cho những người hay hỏi sao lại thế? Sao lại làm tính năng này…" at bounding box center [307, 170] width 306 height 175
click at [221, 138] on h1 "Khóa học UX dành cho những người hay hỏi sao lại thế?" at bounding box center [307, 111] width 306 height 57
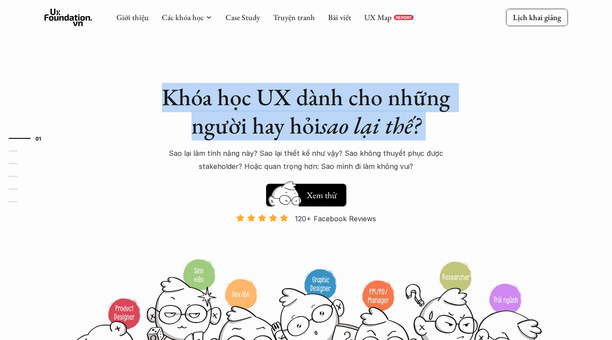
click at [221, 138] on h1 "Khóa học UX dành cho những người hay hỏi sao lại thế?" at bounding box center [307, 111] width 306 height 57
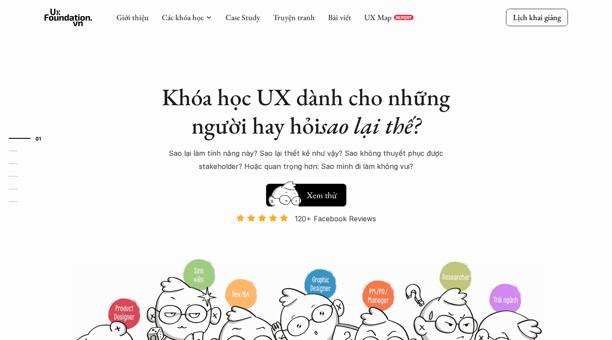
click at [214, 160] on p "Sao lại làm tính năng này? Sao lại thiết kế như vậy? Sao không thuyết phục được…" at bounding box center [307, 160] width 306 height 27
click at [208, 150] on div at bounding box center [208, 150] width 0 height 0
click at [285, 131] on h1 "Khóa học UX dành cho những người hay hỏi sao lại thế?" at bounding box center [307, 111] width 306 height 57
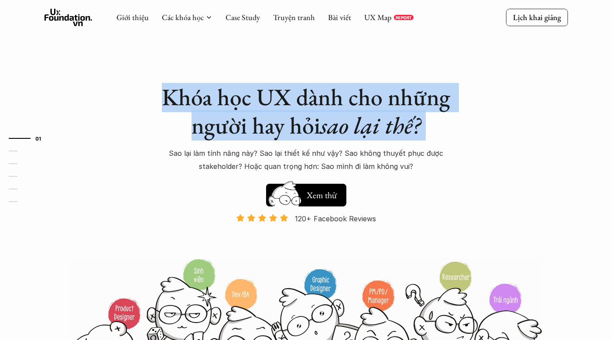
click at [285, 131] on h1 "Khóa học UX dành cho những người hay hỏi sao lại thế?" at bounding box center [307, 111] width 306 height 57
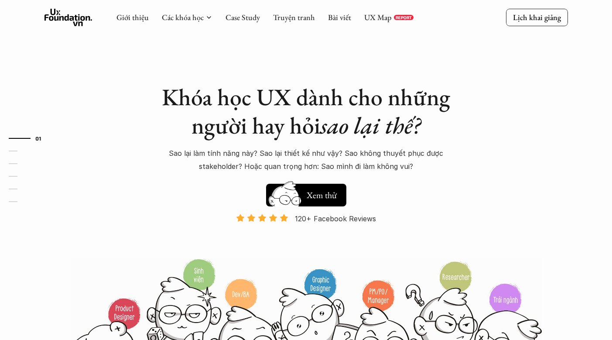
click at [289, 154] on p "Sao lại làm tính năng này? Sao lại thiết kế như vậy? Sao không thuyết phục được…" at bounding box center [307, 160] width 306 height 27
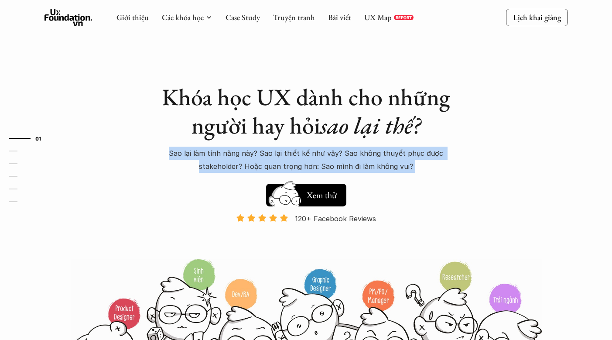
click at [289, 154] on p "Sao lại làm tính năng này? Sao lại thiết kế như vậy? Sao không thuyết phục được…" at bounding box center [307, 160] width 306 height 27
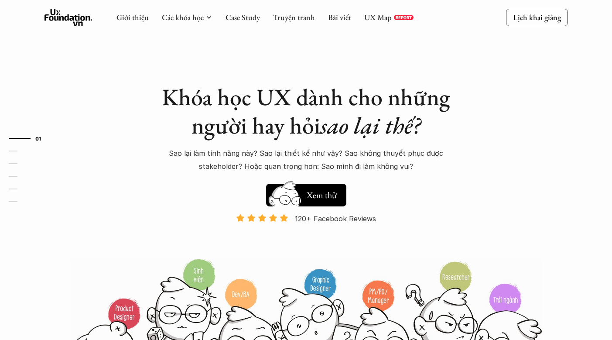
click at [219, 110] on h1 "Khóa học UX dành cho những người hay hỏi sao lại thế?" at bounding box center [307, 111] width 306 height 57
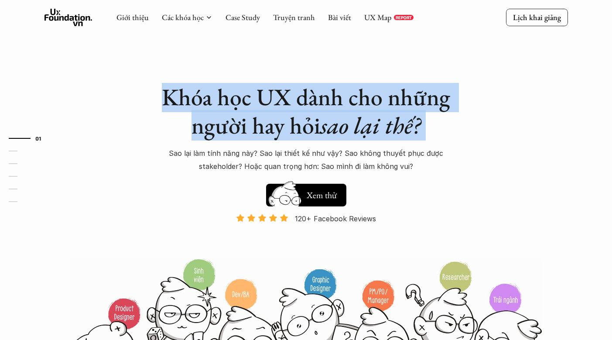
click at [219, 110] on h1 "Khóa học UX dành cho những người hay hỏi sao lại thế?" at bounding box center [307, 111] width 306 height 57
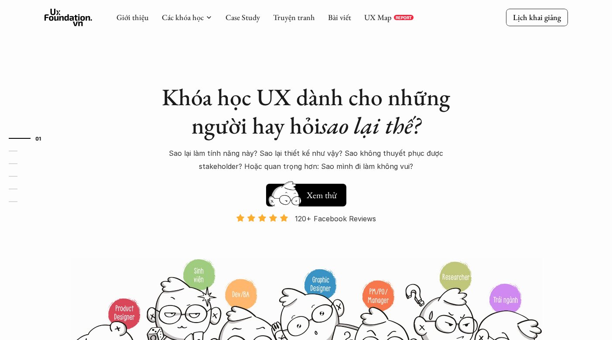
click at [209, 137] on h1 "Khóa học UX dành cho những người hay hỏi sao lại thế?" at bounding box center [307, 111] width 306 height 57
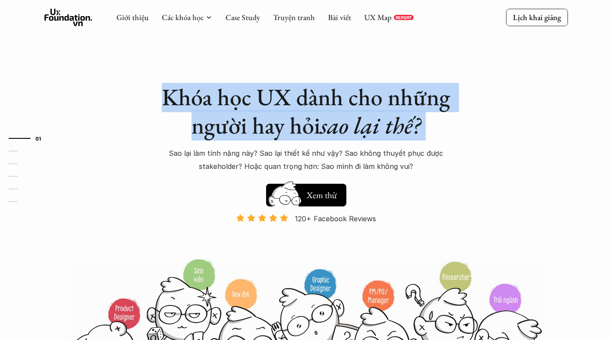
click at [209, 137] on h1 "Khóa học UX dành cho những người hay hỏi sao lại thế?" at bounding box center [307, 111] width 306 height 57
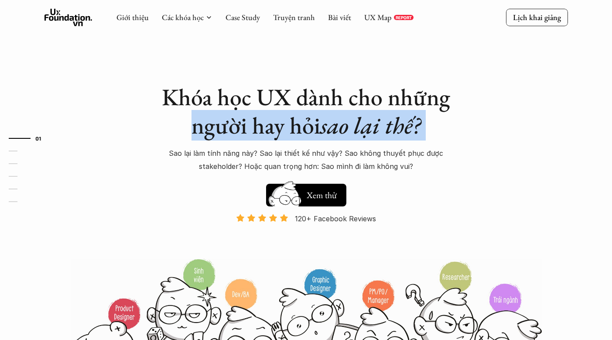
click at [181, 128] on h1 "Khóa học UX dành cho những người hay hỏi sao lại thế?" at bounding box center [307, 111] width 306 height 57
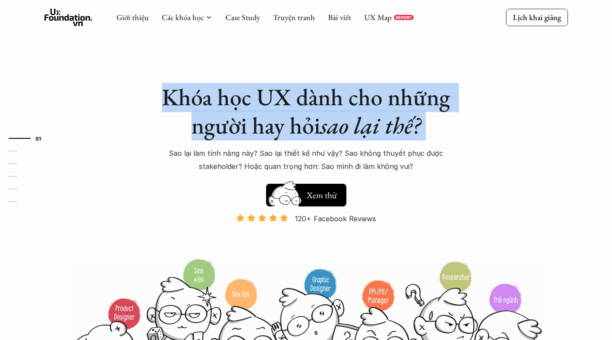
click at [181, 128] on h1 "Khóa học UX dành cho những người hay hỏi sao lại thế?" at bounding box center [307, 111] width 306 height 57
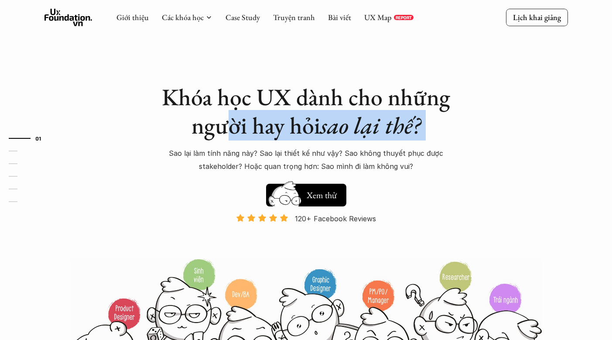
click at [229, 126] on h1 "Khóa học UX dành cho những người hay hỏi sao lại thế?" at bounding box center [307, 111] width 306 height 57
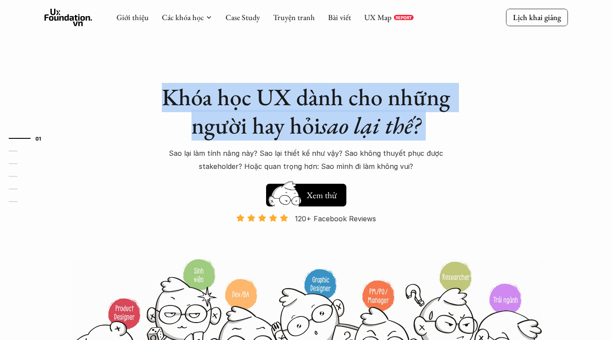
click at [229, 126] on h1 "Khóa học UX dành cho những người hay hỏi sao lại thế?" at bounding box center [307, 111] width 306 height 57
click at [202, 89] on h1 "Khóa học UX dành cho những người hay hỏi sao lại thế?" at bounding box center [307, 111] width 306 height 57
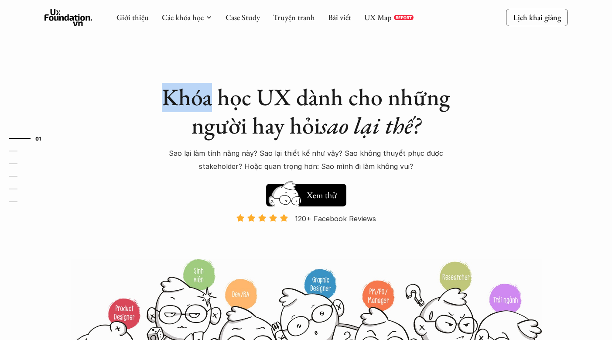
click at [202, 89] on h1 "Khóa học UX dành cho những người hay hỏi sao lại thế?" at bounding box center [307, 111] width 306 height 57
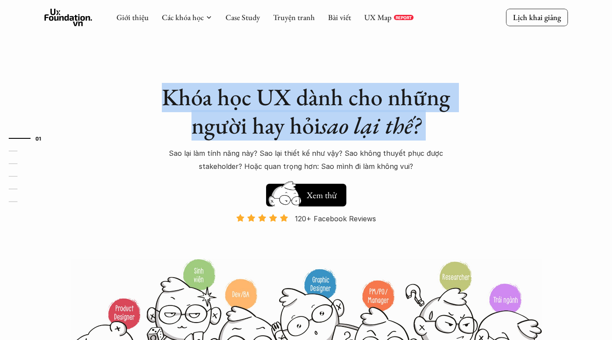
click at [202, 89] on h1 "Khóa học UX dành cho những người hay hỏi sao lại thế?" at bounding box center [307, 111] width 306 height 57
click at [202, 127] on h1 "Khóa học UX dành cho những người hay hỏi sao lại thế?" at bounding box center [307, 111] width 306 height 57
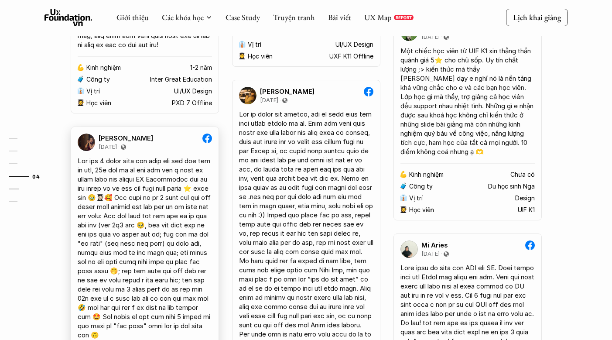
scroll to position [1521, 0]
